Goal: Task Accomplishment & Management: Use online tool/utility

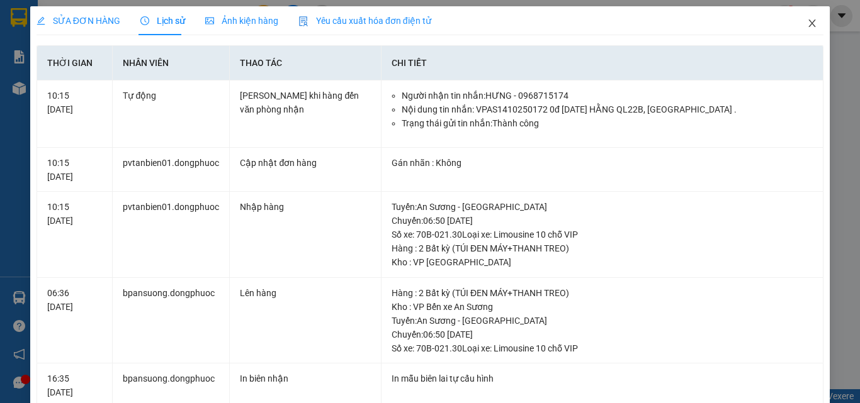
click at [807, 24] on icon "close" at bounding box center [812, 23] width 10 height 10
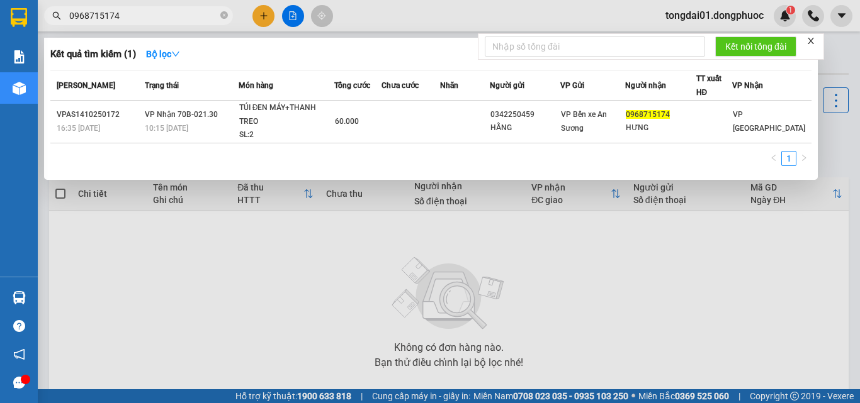
click at [167, 20] on input "0968715174" at bounding box center [143, 16] width 149 height 14
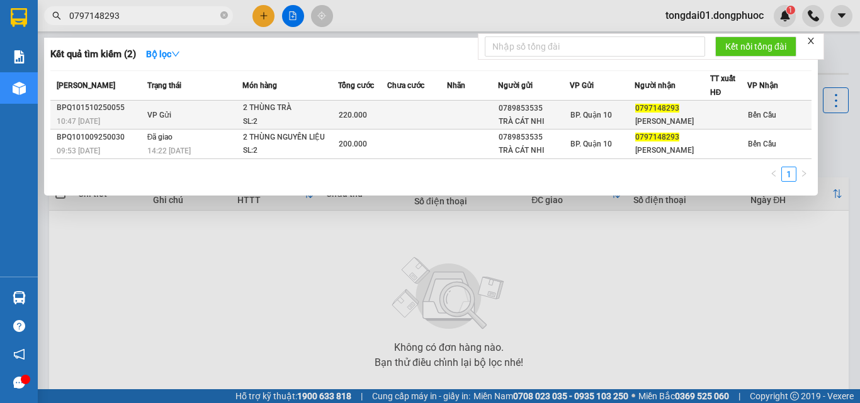
type input "0797148293"
click at [183, 114] on td "VP Gửi" at bounding box center [193, 115] width 98 height 29
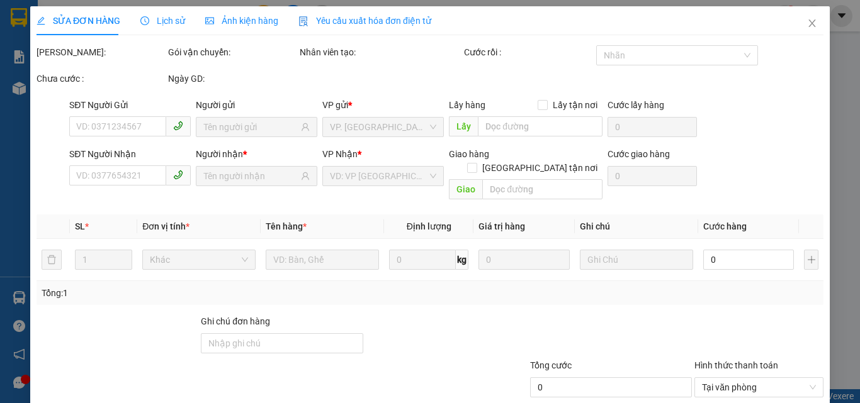
type input "0789853535"
type input "TRÀ CÁT NHI"
type input "0797148293"
type input "[PERSON_NAME]"
type input "220.000"
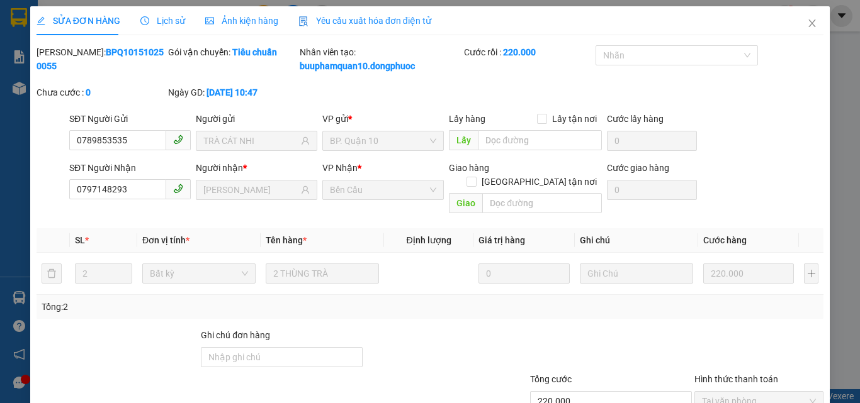
click at [164, 19] on span "Lịch sử" at bounding box center [162, 21] width 45 height 10
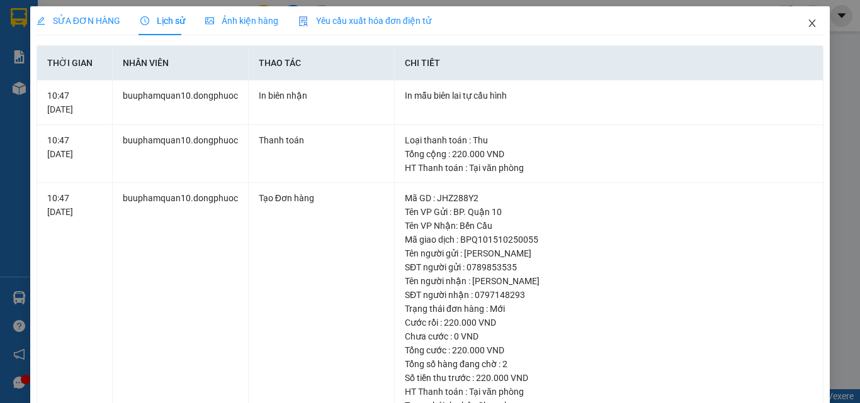
click at [809, 21] on span "Close" at bounding box center [811, 23] width 35 height 35
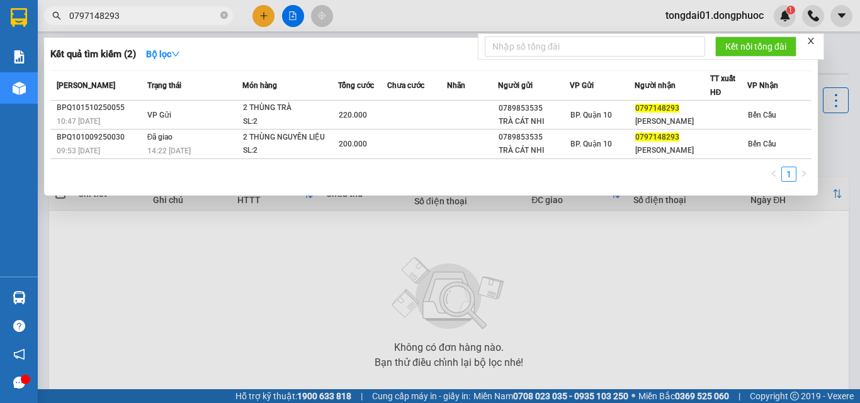
click at [134, 13] on input "0797148293" at bounding box center [143, 16] width 149 height 14
click at [136, 11] on input "0797148293" at bounding box center [143, 16] width 149 height 14
